Goal: Task Accomplishment & Management: Use online tool/utility

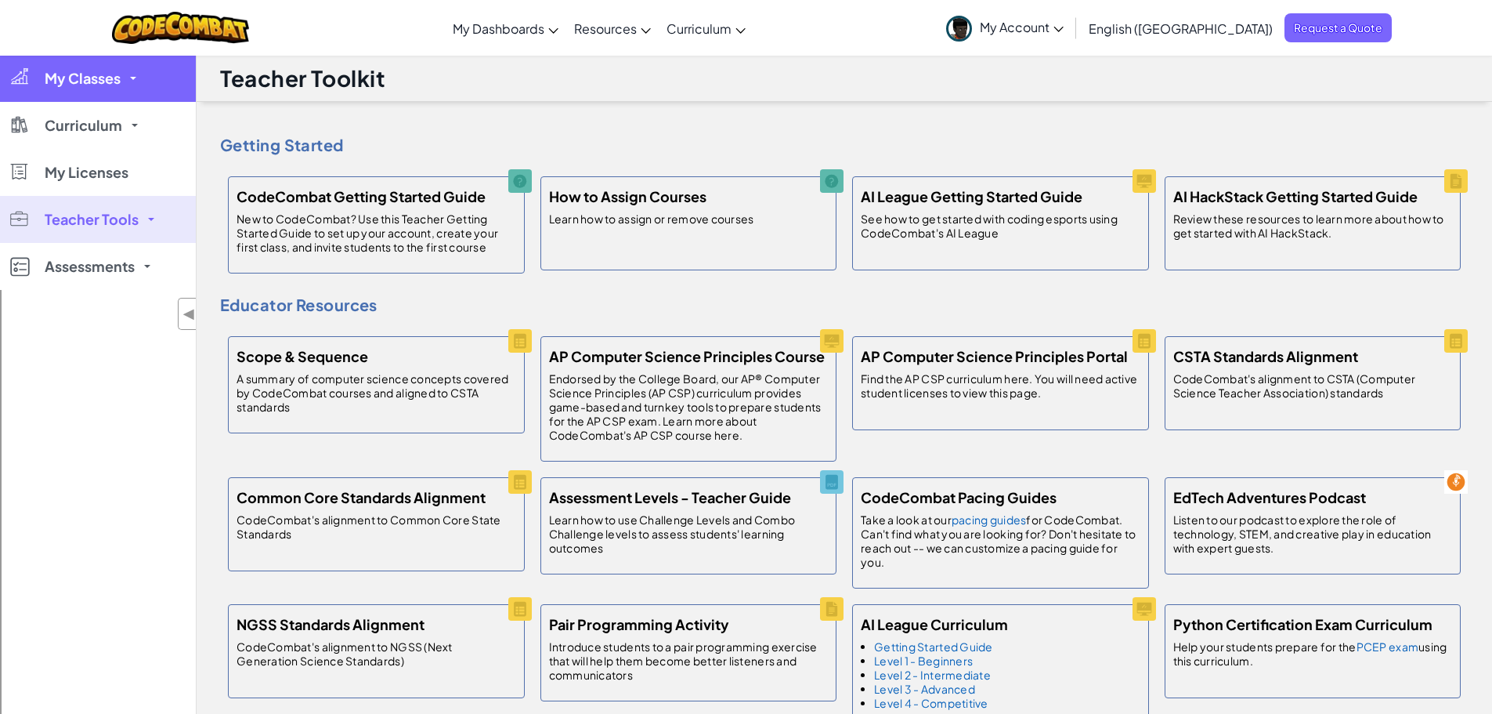
click at [96, 80] on span "My Classes" at bounding box center [83, 78] width 76 height 14
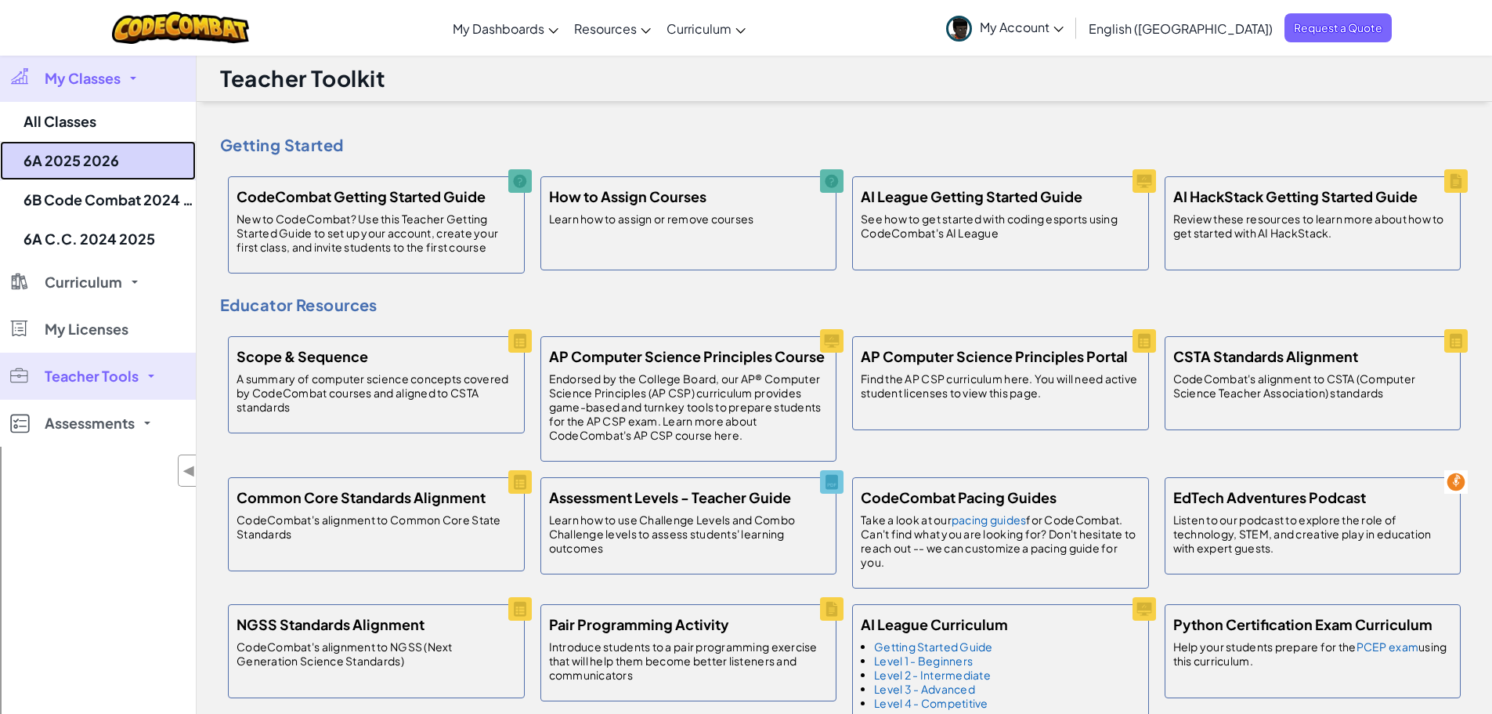
click at [75, 160] on link "6A 2025 2026" at bounding box center [98, 160] width 196 height 39
select select "560f1a9f22961295f9427742"
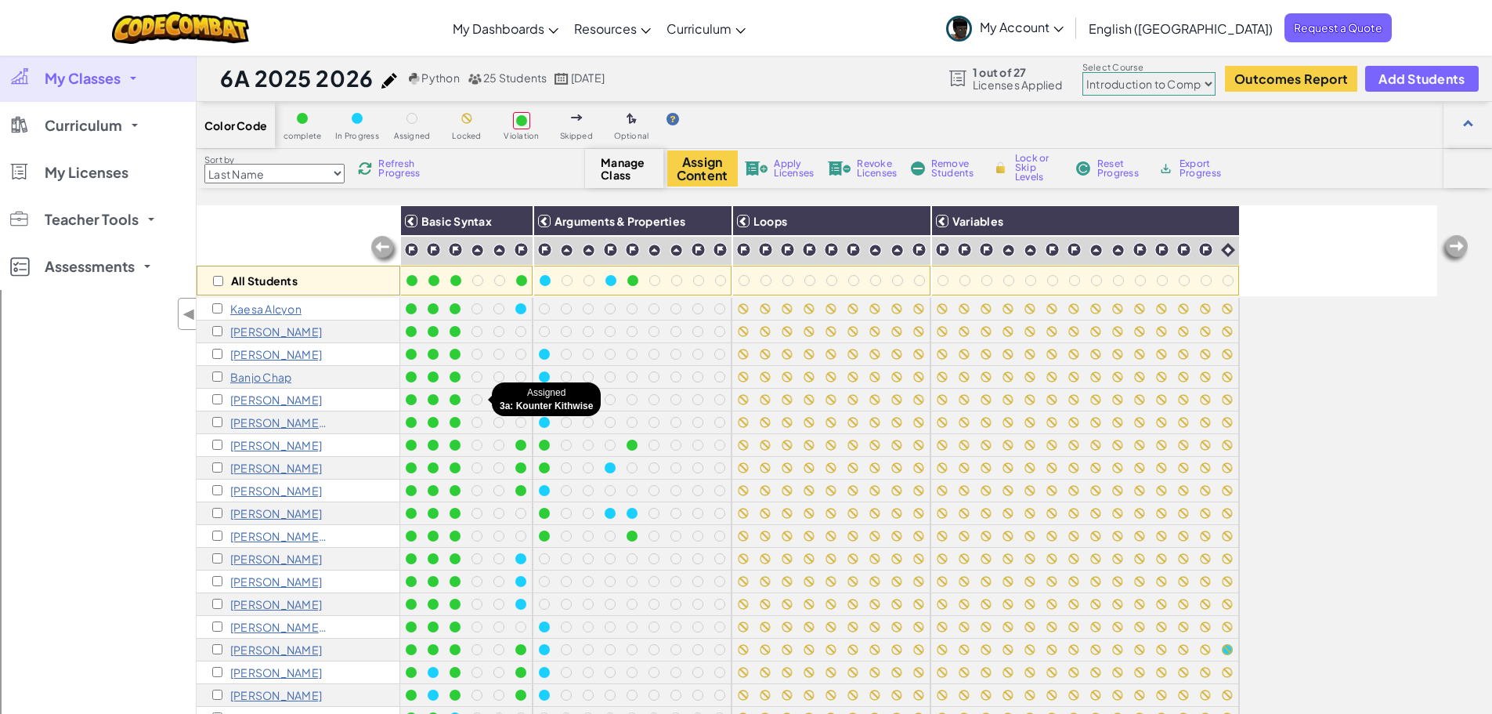
click at [475, 398] on div at bounding box center [477, 399] width 11 height 11
click at [478, 400] on div at bounding box center [477, 399] width 11 height 11
click at [480, 402] on div at bounding box center [477, 399] width 11 height 11
click at [265, 397] on p "Oscar Cornelius" at bounding box center [276, 399] width 92 height 13
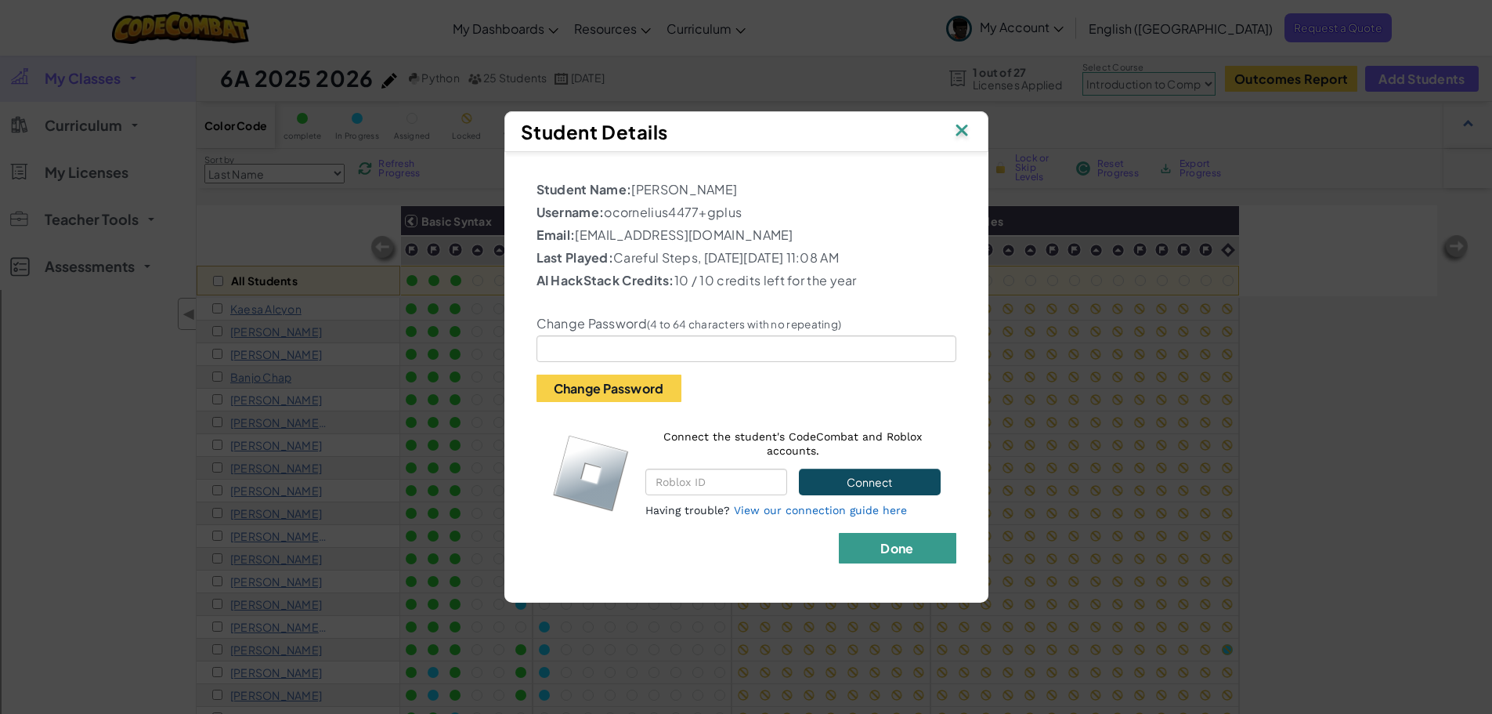
click at [889, 552] on b "Done" at bounding box center [896, 548] width 33 height 16
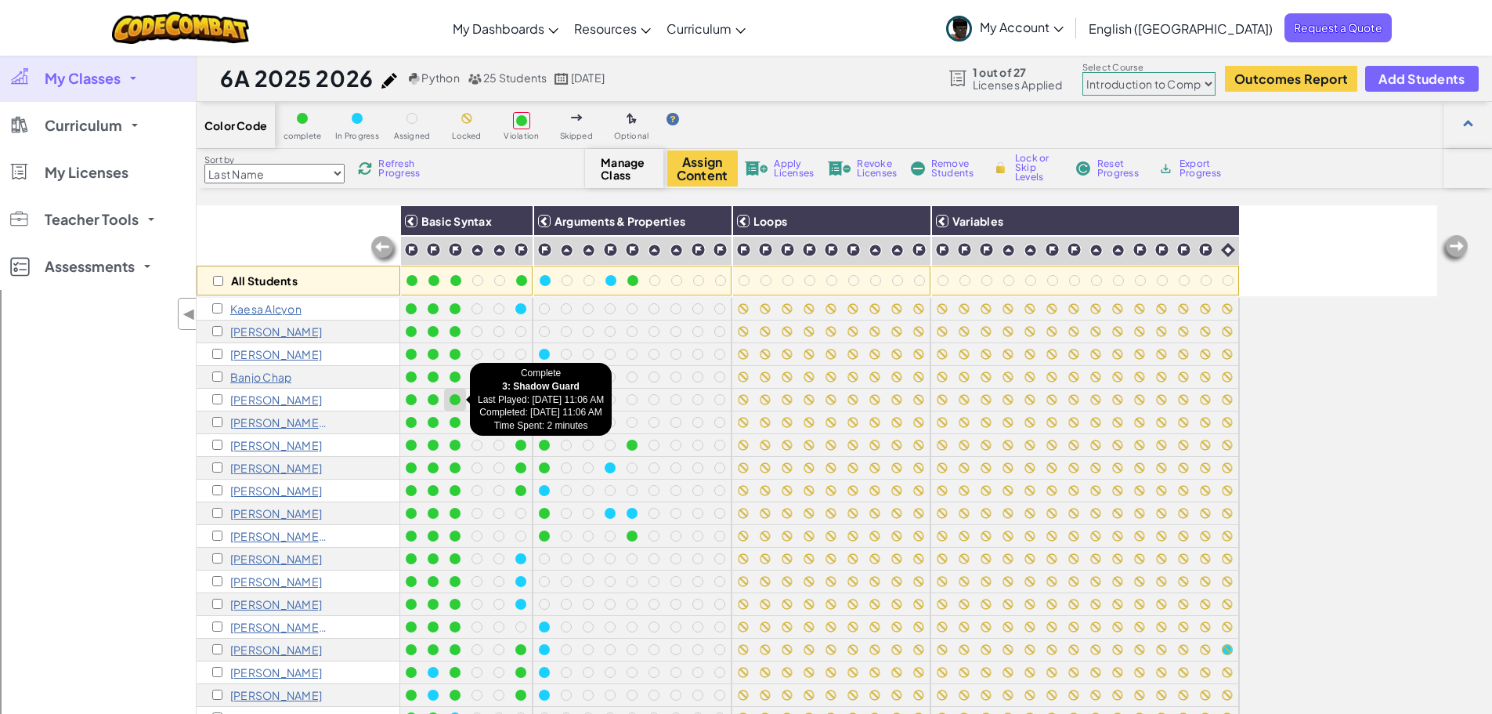
click at [454, 395] on div at bounding box center [455, 399] width 11 height 11
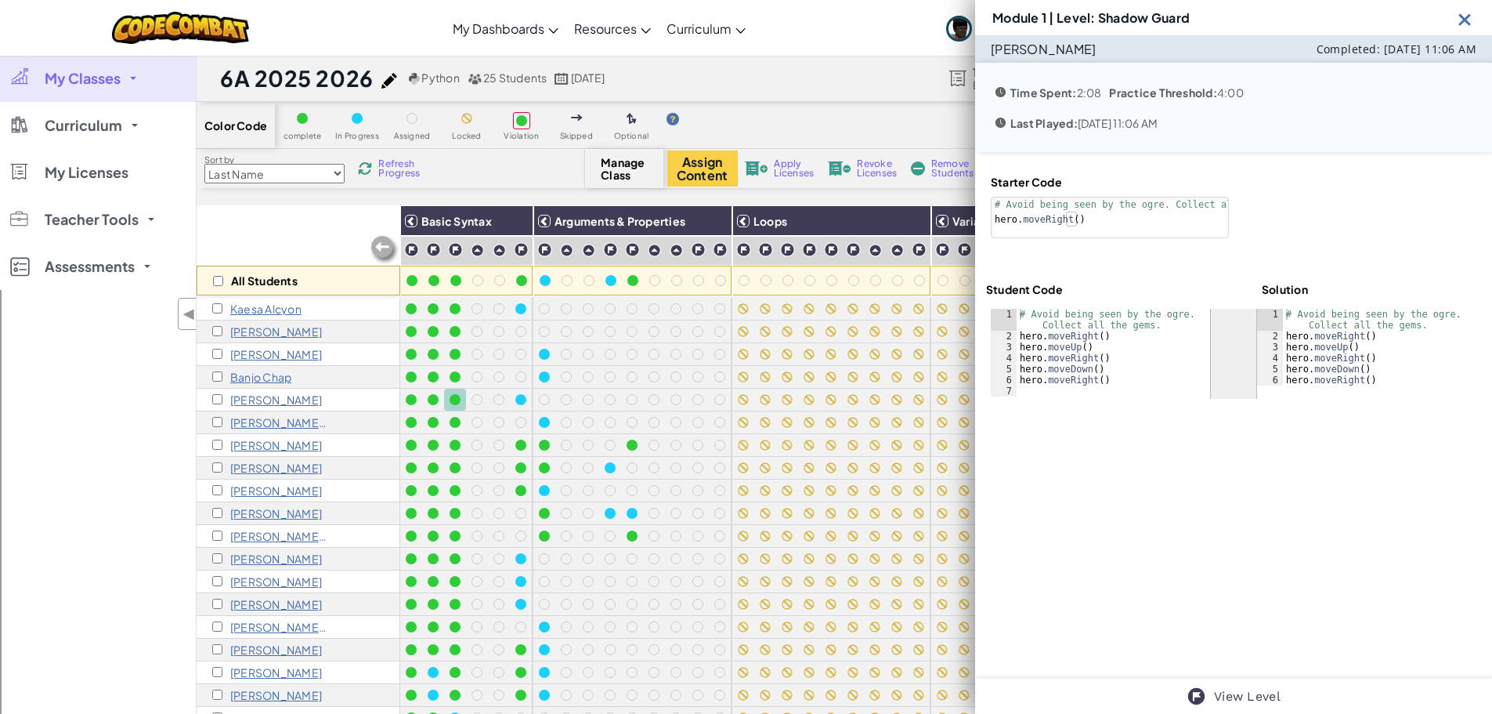
click at [1462, 15] on img at bounding box center [1465, 19] width 20 height 20
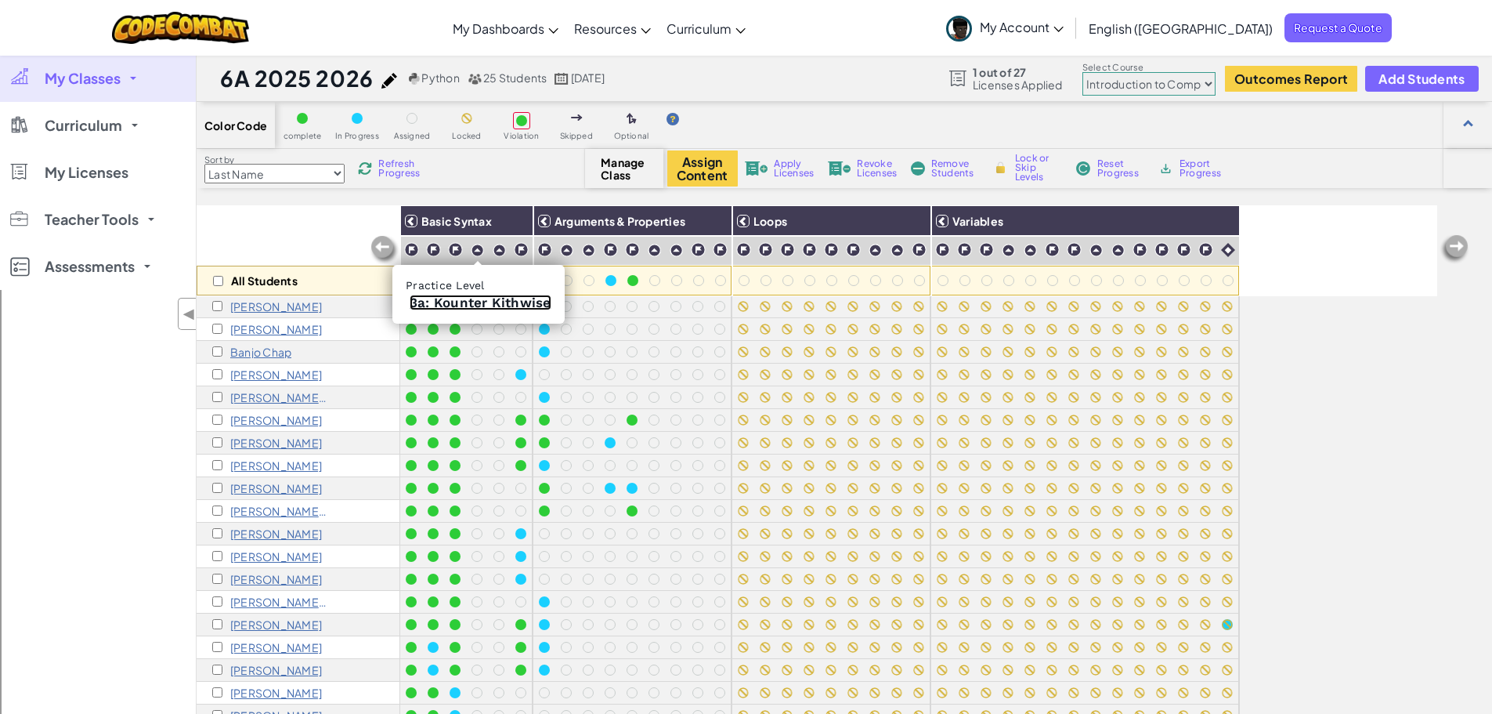
click at [459, 304] on link "3a: Kounter Kithwise" at bounding box center [481, 303] width 142 height 16
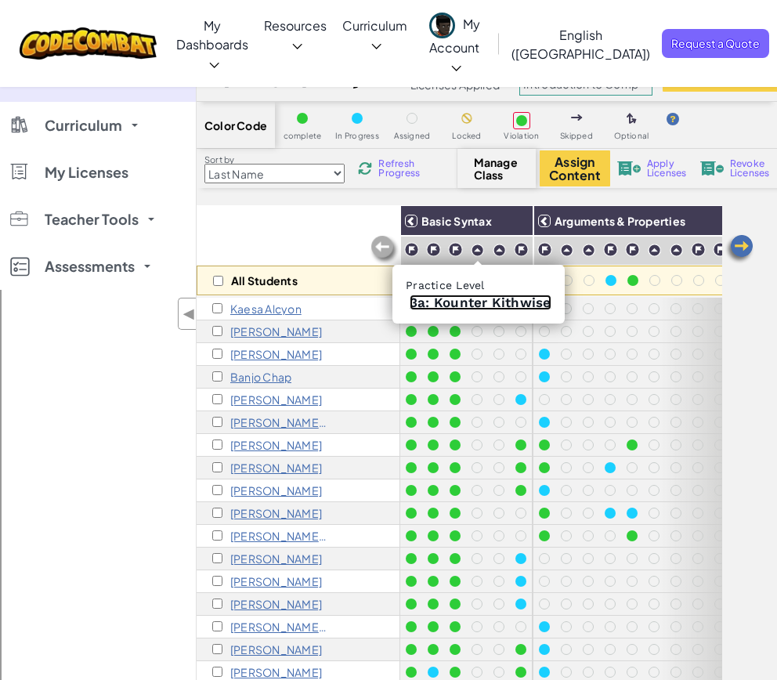
click at [475, 298] on link "3a: Kounter Kithwise" at bounding box center [481, 303] width 142 height 16
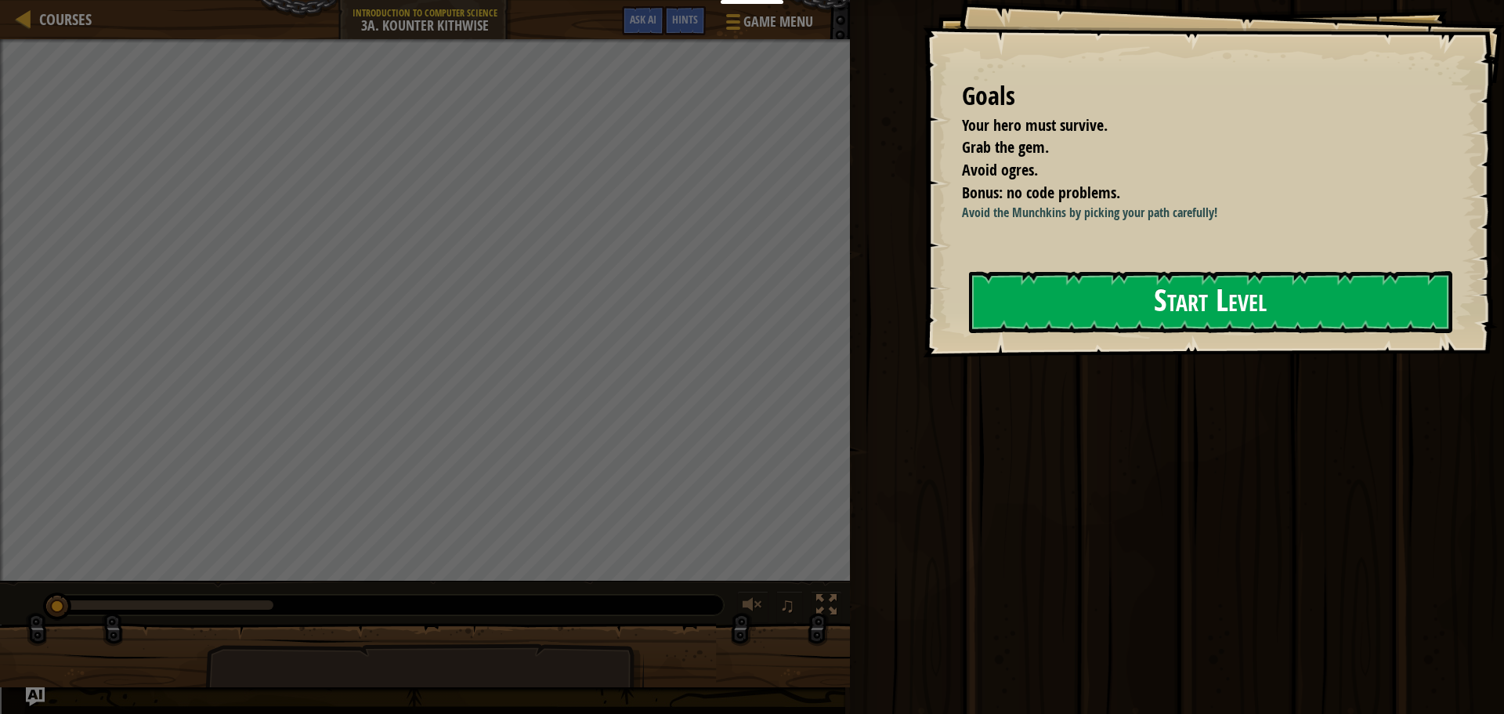
click at [1263, 288] on button "Start Level" at bounding box center [1210, 302] width 483 height 62
